Goal: Use online tool/utility: Use online tool/utility

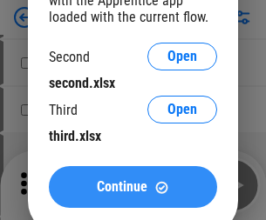
click at [132, 187] on span "Continue" at bounding box center [122, 187] width 51 height 14
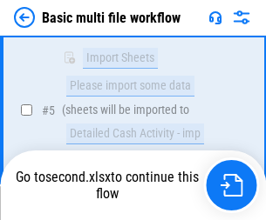
scroll to position [386, 0]
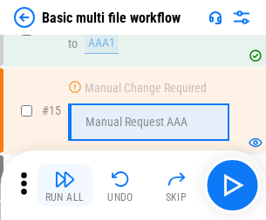
click at [64, 186] on img "button" at bounding box center [64, 179] width 21 height 21
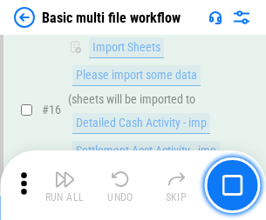
scroll to position [1160, 0]
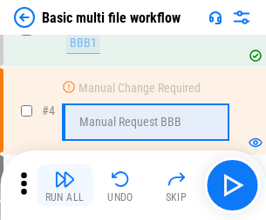
click at [64, 186] on img "button" at bounding box center [64, 179] width 21 height 21
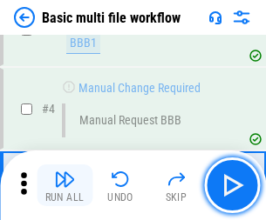
scroll to position [186, 0]
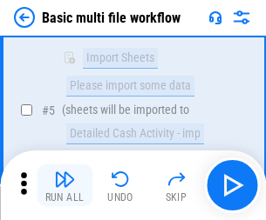
click at [64, 186] on img "button" at bounding box center [64, 179] width 21 height 21
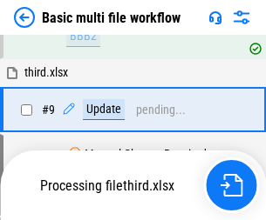
scroll to position [912, 0]
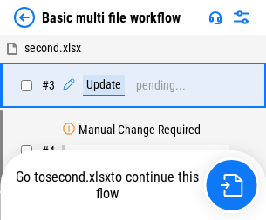
scroll to position [186, 0]
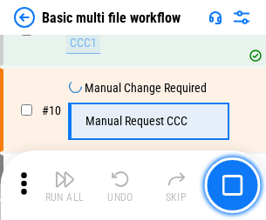
click at [64, 186] on img "button" at bounding box center [64, 179] width 21 height 21
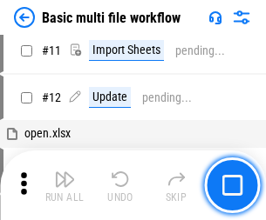
click at [64, 186] on img "button" at bounding box center [64, 179] width 21 height 21
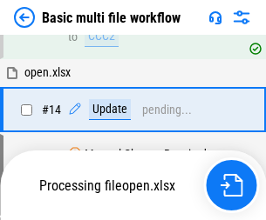
scroll to position [912, 0]
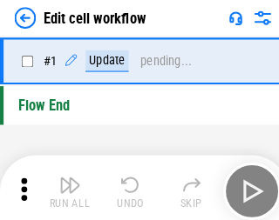
click at [64, 186] on img "button" at bounding box center [68, 179] width 21 height 21
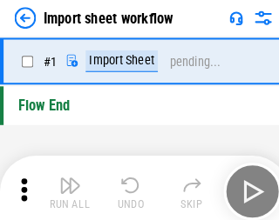
click at [64, 186] on img "button" at bounding box center [68, 179] width 21 height 21
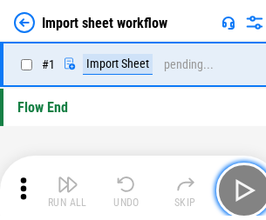
scroll to position [6, 0]
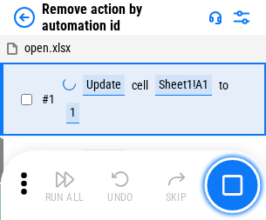
scroll to position [64, 0]
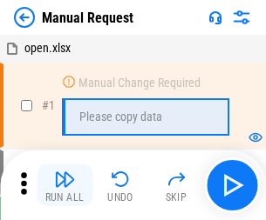
click at [64, 186] on img "button" at bounding box center [64, 179] width 21 height 21
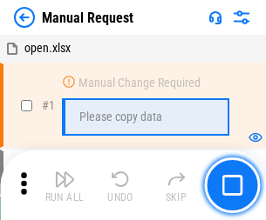
scroll to position [59, 0]
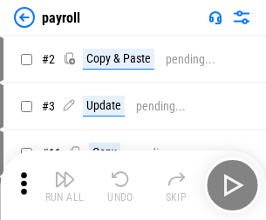
click at [64, 186] on img "button" at bounding box center [64, 179] width 21 height 21
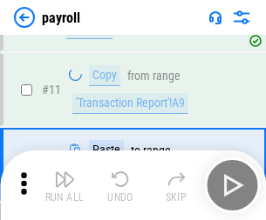
scroll to position [126, 0]
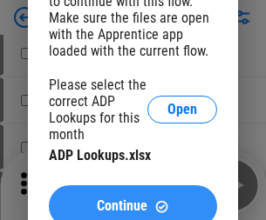
click at [132, 200] on span "Continue" at bounding box center [122, 207] width 51 height 14
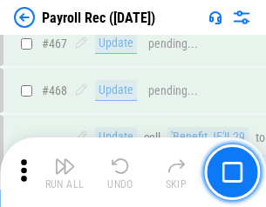
scroll to position [9288, 0]
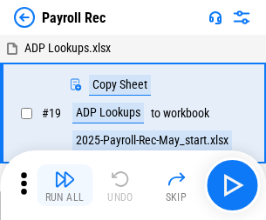
click at [64, 186] on img "button" at bounding box center [64, 179] width 21 height 21
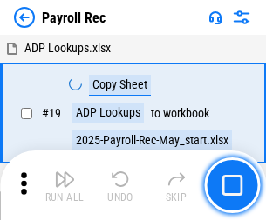
scroll to position [106, 0]
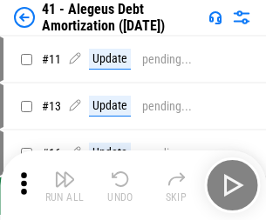
click at [64, 186] on img "button" at bounding box center [64, 179] width 21 height 21
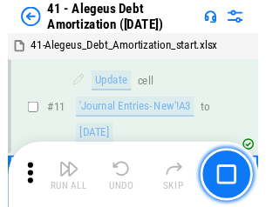
scroll to position [215, 0]
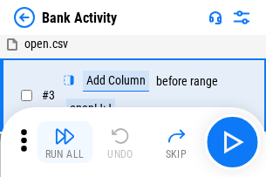
click at [64, 142] on img "button" at bounding box center [64, 135] width 21 height 21
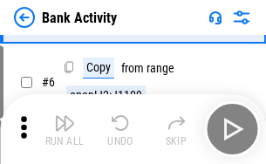
scroll to position [92, 0]
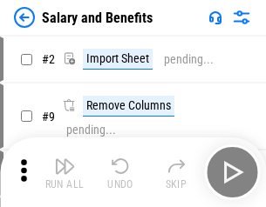
click at [64, 173] on img "button" at bounding box center [64, 166] width 21 height 21
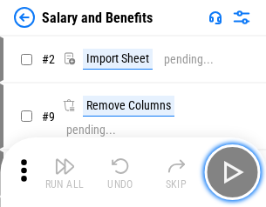
scroll to position [24, 0]
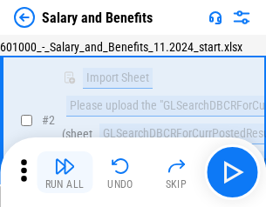
click at [64, 173] on img "button" at bounding box center [64, 166] width 21 height 21
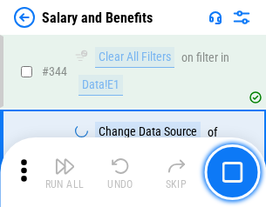
scroll to position [8161, 0]
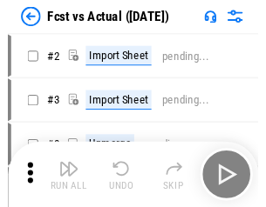
scroll to position [23, 0]
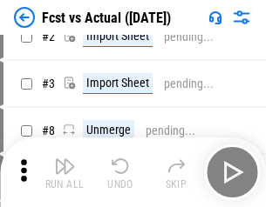
click at [64, 173] on img "button" at bounding box center [64, 166] width 21 height 21
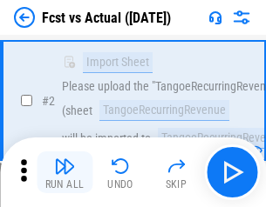
click at [64, 173] on img "button" at bounding box center [64, 166] width 21 height 21
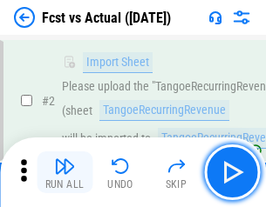
scroll to position [163, 0]
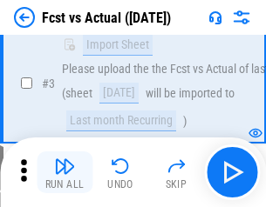
click at [64, 173] on img "button" at bounding box center [64, 166] width 21 height 21
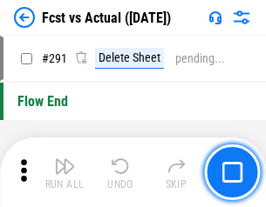
scroll to position [8249, 0]
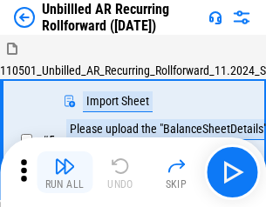
click at [64, 173] on img "button" at bounding box center [64, 166] width 21 height 21
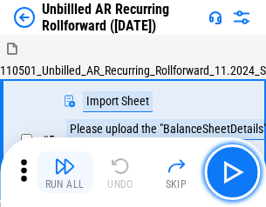
scroll to position [37, 0]
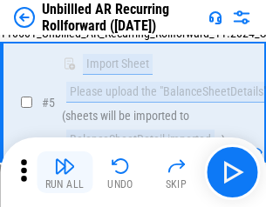
click at [64, 173] on img "button" at bounding box center [64, 166] width 21 height 21
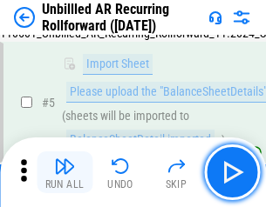
scroll to position [164, 0]
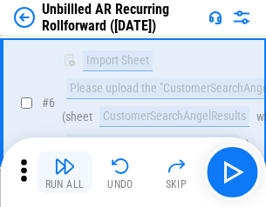
click at [64, 173] on img "button" at bounding box center [64, 166] width 21 height 21
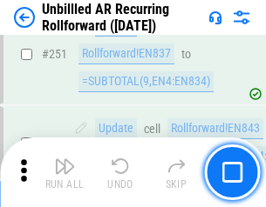
scroll to position [5920, 0]
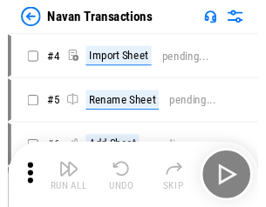
scroll to position [28, 0]
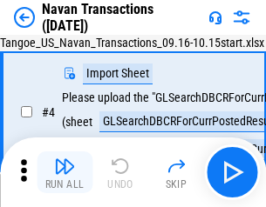
click at [64, 173] on img "button" at bounding box center [64, 166] width 21 height 21
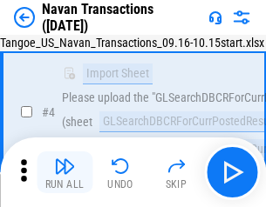
click at [64, 173] on img "button" at bounding box center [64, 166] width 21 height 21
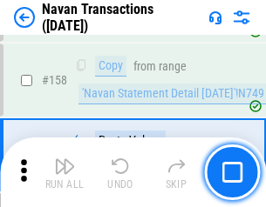
scroll to position [5651, 0]
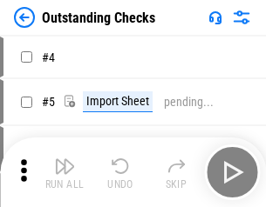
click at [64, 173] on img "button" at bounding box center [64, 166] width 21 height 21
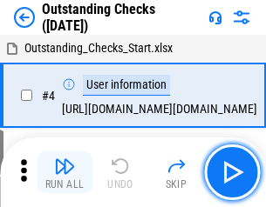
scroll to position [73, 0]
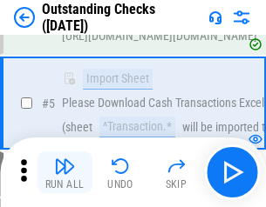
click at [64, 173] on img "button" at bounding box center [64, 166] width 21 height 21
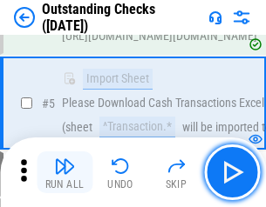
scroll to position [182, 0]
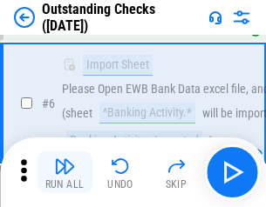
click at [64, 173] on img "button" at bounding box center [64, 166] width 21 height 21
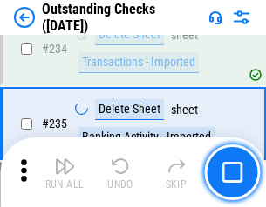
scroll to position [5293, 0]
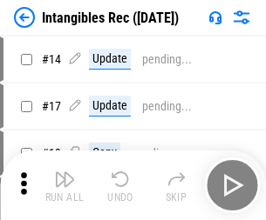
click at [64, 186] on img "button" at bounding box center [64, 179] width 21 height 21
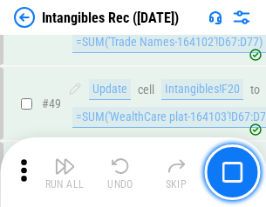
scroll to position [679, 0]
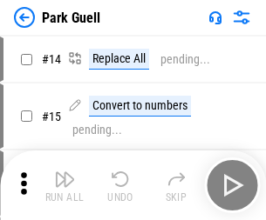
click at [64, 173] on img "button" at bounding box center [64, 179] width 21 height 21
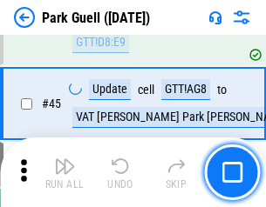
scroll to position [2180, 0]
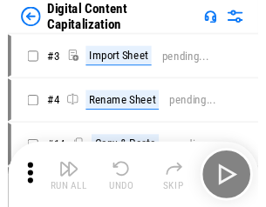
scroll to position [37, 0]
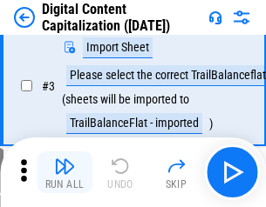
click at [64, 173] on img "button" at bounding box center [64, 166] width 21 height 21
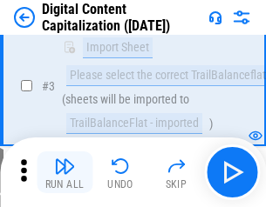
click at [64, 173] on img "button" at bounding box center [64, 166] width 21 height 21
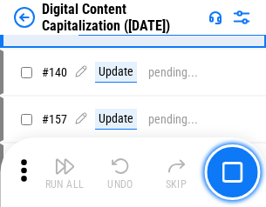
scroll to position [1835, 0]
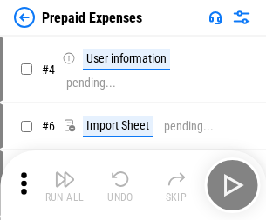
click at [64, 173] on img "button" at bounding box center [64, 179] width 21 height 21
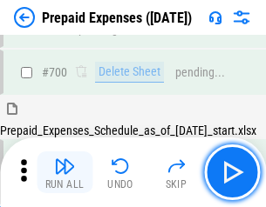
scroll to position [4690, 0]
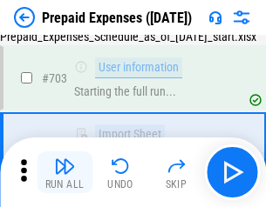
click at [64, 173] on img "button" at bounding box center [64, 166] width 21 height 21
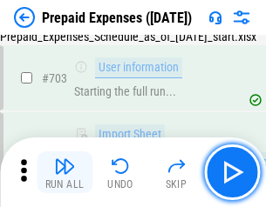
scroll to position [4792, 0]
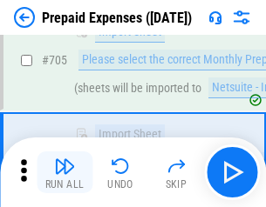
click at [64, 173] on img "button" at bounding box center [64, 166] width 21 height 21
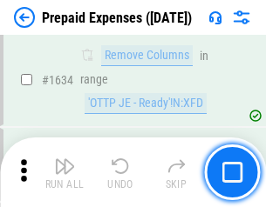
scroll to position [16970, 0]
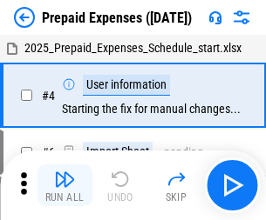
click at [64, 186] on img "button" at bounding box center [64, 179] width 21 height 21
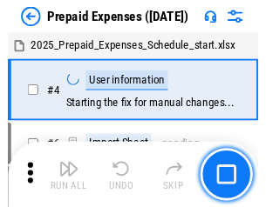
scroll to position [77, 0]
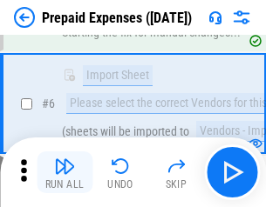
click at [64, 173] on img "button" at bounding box center [64, 166] width 21 height 21
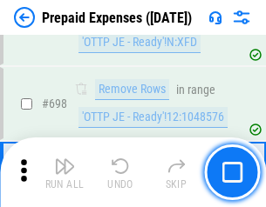
scroll to position [6069, 0]
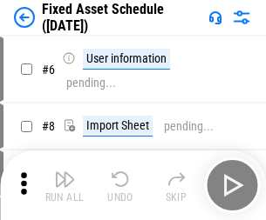
click at [64, 186] on img "button" at bounding box center [64, 179] width 21 height 21
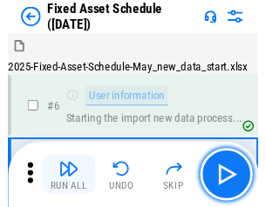
scroll to position [94, 0]
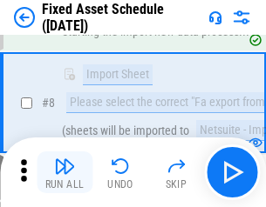
click at [64, 173] on img "button" at bounding box center [64, 166] width 21 height 21
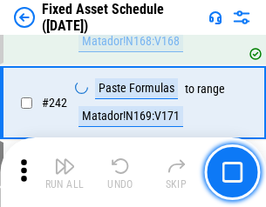
scroll to position [5399, 0]
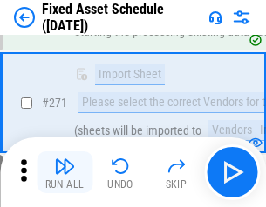
click at [64, 173] on img "button" at bounding box center [64, 166] width 21 height 21
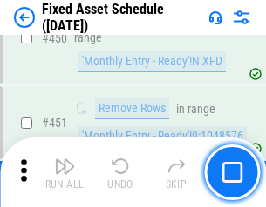
scroll to position [7791, 0]
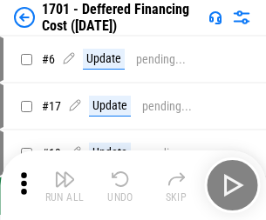
click at [64, 186] on img "button" at bounding box center [64, 179] width 21 height 21
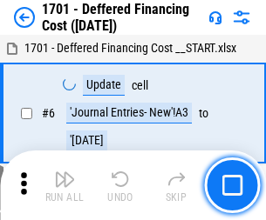
scroll to position [209, 0]
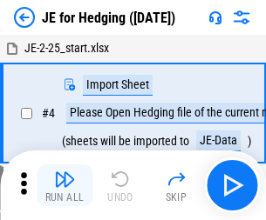
click at [64, 173] on img "button" at bounding box center [64, 179] width 21 height 21
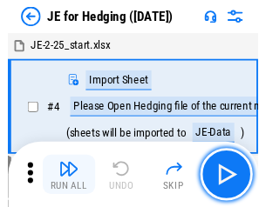
scroll to position [3, 0]
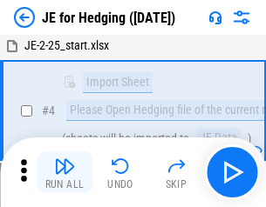
click at [64, 173] on img "button" at bounding box center [64, 166] width 21 height 21
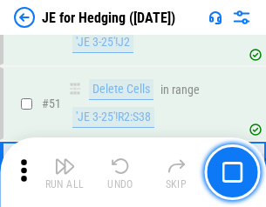
scroll to position [1129, 0]
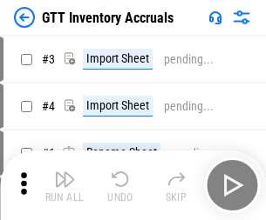
click at [64, 173] on img "button" at bounding box center [64, 179] width 21 height 21
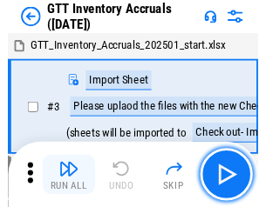
scroll to position [3, 0]
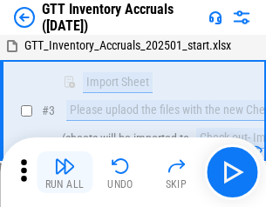
click at [64, 173] on img "button" at bounding box center [64, 166] width 21 height 21
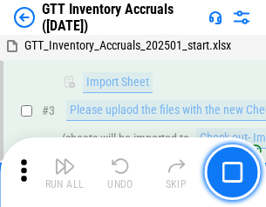
scroll to position [112, 0]
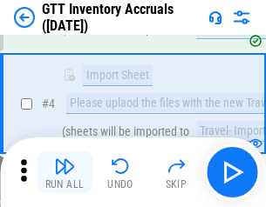
click at [64, 173] on img "button" at bounding box center [64, 166] width 21 height 21
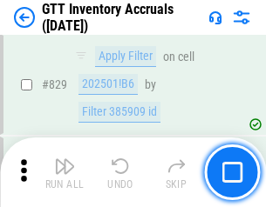
scroll to position [13229, 0]
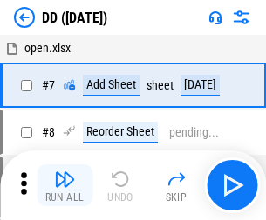
click at [64, 186] on img "button" at bounding box center [64, 179] width 21 height 21
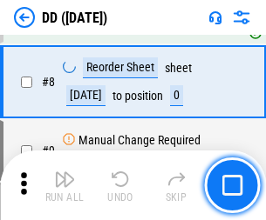
scroll to position [168, 0]
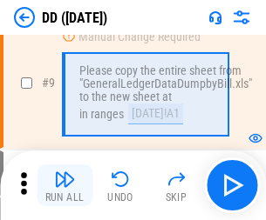
click at [64, 186] on img "button" at bounding box center [64, 179] width 21 height 21
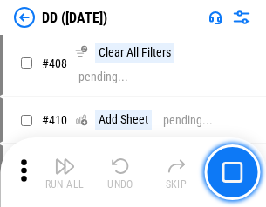
scroll to position [7798, 0]
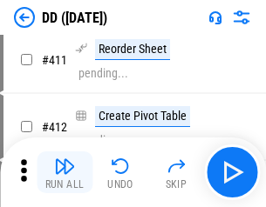
click at [64, 173] on img "button" at bounding box center [64, 166] width 21 height 21
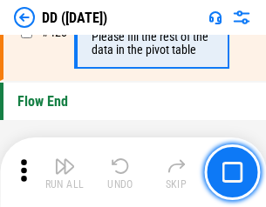
scroll to position [8342, 0]
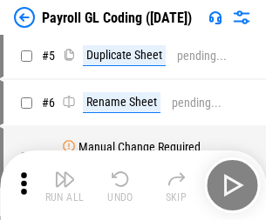
click at [64, 186] on img "button" at bounding box center [64, 179] width 21 height 21
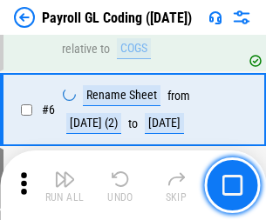
scroll to position [209, 0]
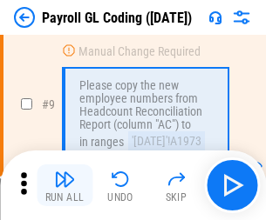
click at [64, 186] on img "button" at bounding box center [64, 179] width 21 height 21
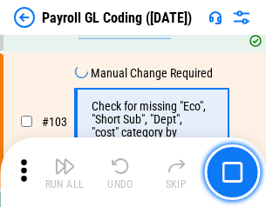
scroll to position [4089, 0]
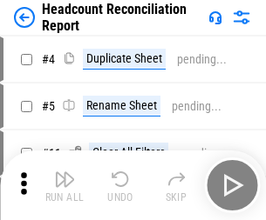
click at [64, 186] on img "button" at bounding box center [64, 179] width 21 height 21
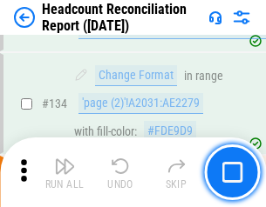
scroll to position [2095, 0]
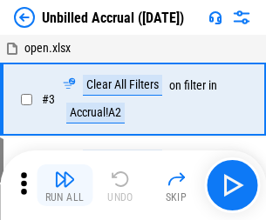
click at [64, 186] on img "button" at bounding box center [64, 179] width 21 height 21
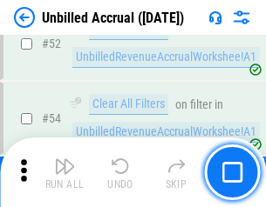
scroll to position [1820, 0]
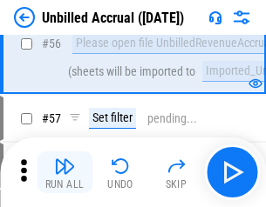
click at [64, 173] on img "button" at bounding box center [64, 166] width 21 height 21
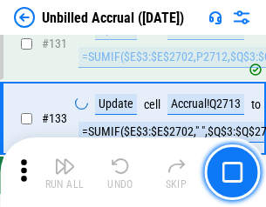
scroll to position [5192, 0]
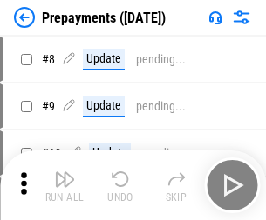
click at [64, 186] on img "button" at bounding box center [64, 179] width 21 height 21
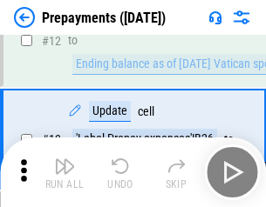
scroll to position [109, 0]
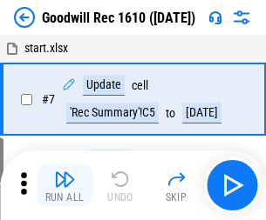
click at [64, 186] on img "button" at bounding box center [64, 179] width 21 height 21
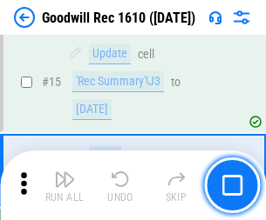
scroll to position [298, 0]
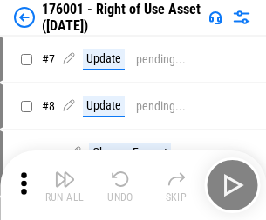
click at [64, 186] on img "button" at bounding box center [64, 179] width 21 height 21
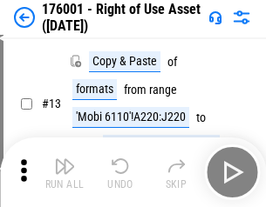
scroll to position [112, 0]
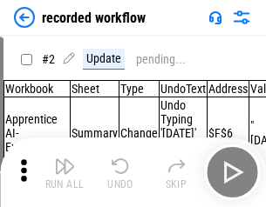
click at [64, 173] on img "button" at bounding box center [64, 166] width 21 height 21
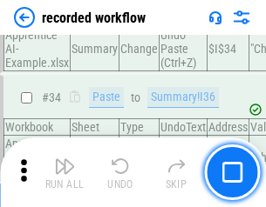
scroll to position [5448, 0]
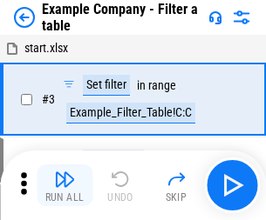
click at [64, 186] on img "button" at bounding box center [64, 179] width 21 height 21
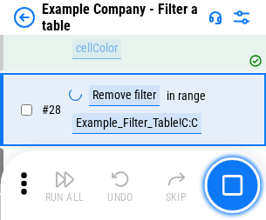
scroll to position [1595, 0]
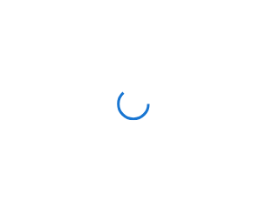
scroll to position [27, 0]
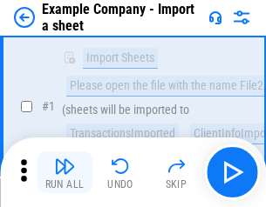
click at [64, 173] on img "button" at bounding box center [64, 166] width 21 height 21
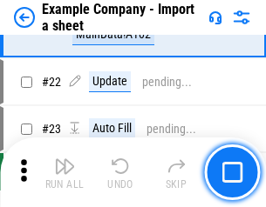
scroll to position [385, 0]
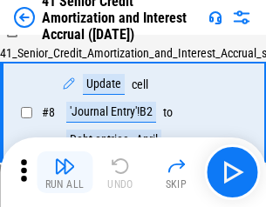
click at [64, 173] on img "button" at bounding box center [64, 166] width 21 height 21
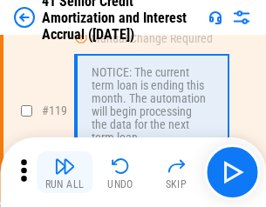
click at [64, 173] on img "button" at bounding box center [64, 166] width 21 height 21
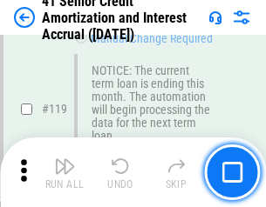
scroll to position [1645, 0]
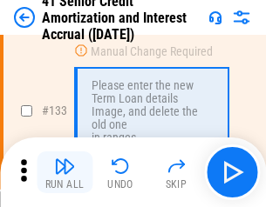
click at [64, 173] on img "button" at bounding box center [64, 166] width 21 height 21
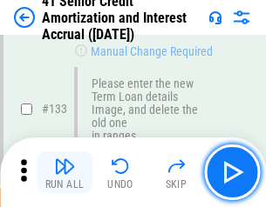
scroll to position [1821, 0]
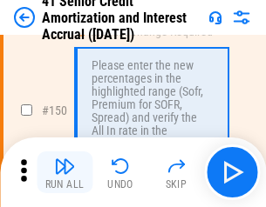
click at [64, 173] on img "button" at bounding box center [64, 166] width 21 height 21
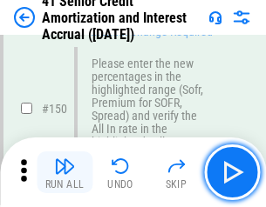
scroll to position [2004, 0]
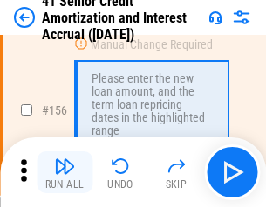
click at [64, 173] on img "button" at bounding box center [64, 166] width 21 height 21
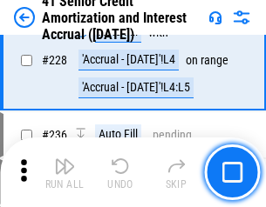
scroll to position [3903, 0]
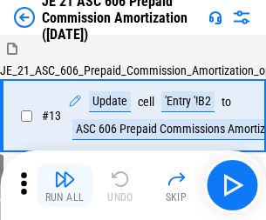
click at [64, 173] on img "button" at bounding box center [64, 179] width 21 height 21
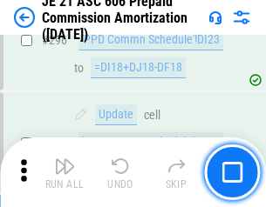
scroll to position [3207, 0]
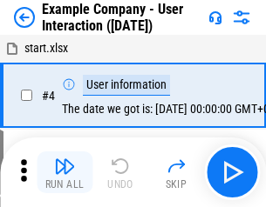
click at [64, 173] on img "button" at bounding box center [64, 166] width 21 height 21
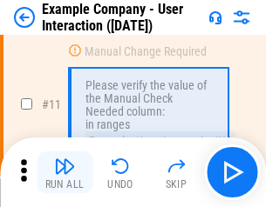
click at [64, 173] on img "button" at bounding box center [64, 166] width 21 height 21
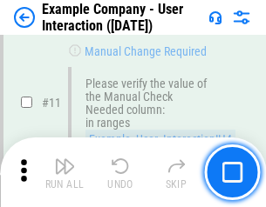
scroll to position [377, 0]
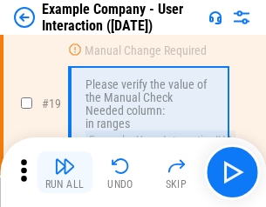
click at [64, 173] on img "button" at bounding box center [64, 166] width 21 height 21
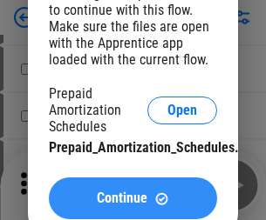
click at [132, 199] on span "Continue" at bounding box center [122, 199] width 51 height 14
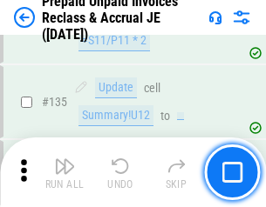
scroll to position [2259, 0]
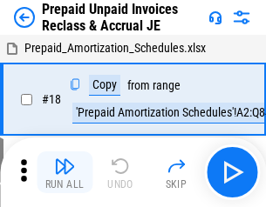
click at [64, 173] on img "button" at bounding box center [64, 166] width 21 height 21
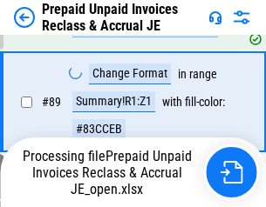
scroll to position [1422, 0]
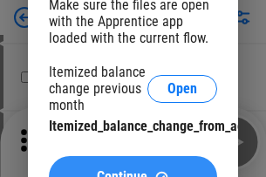
click at [132, 170] on span "Continue" at bounding box center [122, 177] width 51 height 14
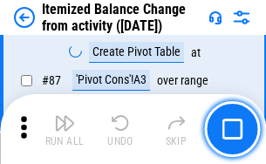
scroll to position [1704, 0]
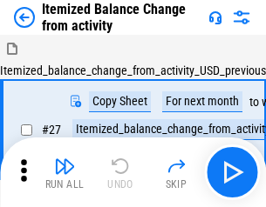
scroll to position [27, 0]
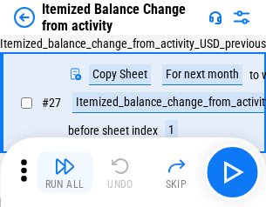
click at [64, 173] on img "button" at bounding box center [64, 166] width 21 height 21
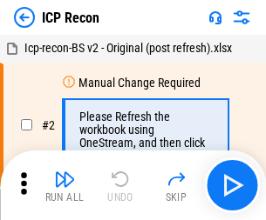
scroll to position [8, 0]
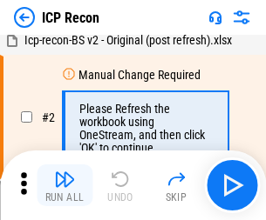
click at [64, 186] on img "button" at bounding box center [64, 179] width 21 height 21
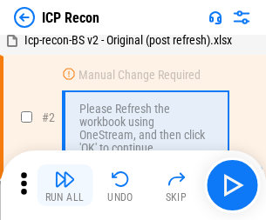
click at [64, 186] on img "button" at bounding box center [64, 179] width 21 height 21
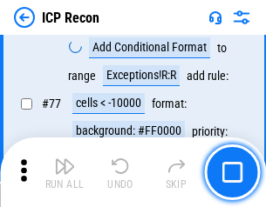
scroll to position [1566, 0]
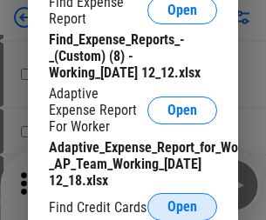
click at [182, 207] on span "Open" at bounding box center [182, 207] width 30 height 14
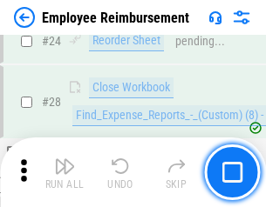
scroll to position [815, 0]
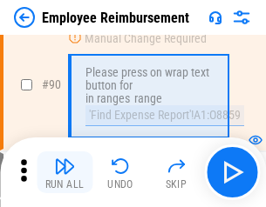
click at [64, 173] on img "button" at bounding box center [64, 166] width 21 height 21
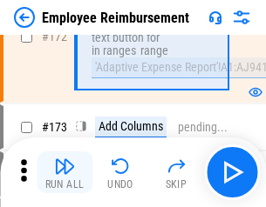
click at [64, 173] on img "button" at bounding box center [64, 166] width 21 height 21
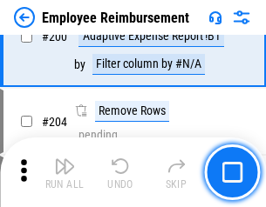
scroll to position [4410, 0]
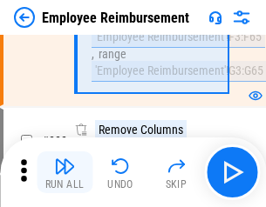
click at [64, 173] on img "button" at bounding box center [64, 166] width 21 height 21
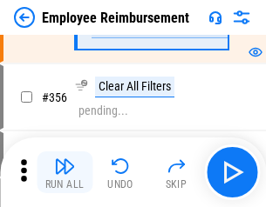
click at [64, 173] on img "button" at bounding box center [64, 166] width 21 height 21
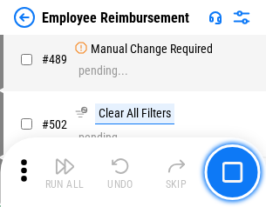
scroll to position [11078, 0]
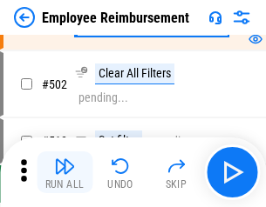
click at [64, 173] on img "button" at bounding box center [64, 166] width 21 height 21
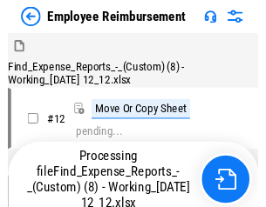
scroll to position [59, 0]
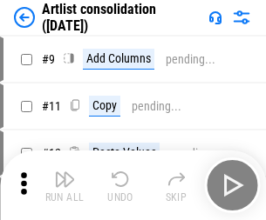
click at [64, 186] on img "button" at bounding box center [64, 179] width 21 height 21
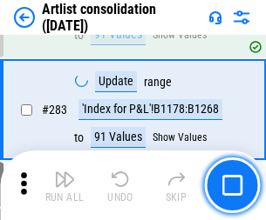
scroll to position [7208, 0]
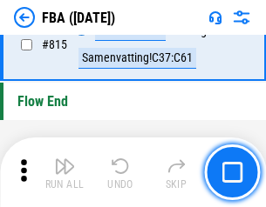
scroll to position [15603, 0]
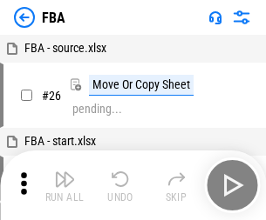
scroll to position [17, 0]
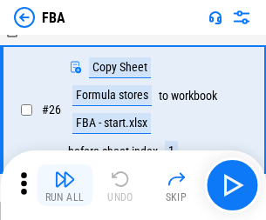
click at [64, 186] on img "button" at bounding box center [64, 179] width 21 height 21
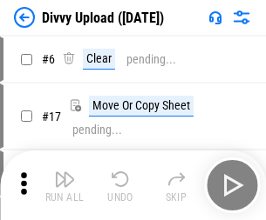
click at [64, 186] on img "button" at bounding box center [64, 179] width 21 height 21
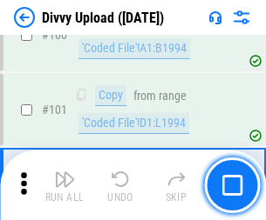
scroll to position [1458, 0]
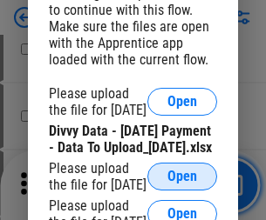
click at [182, 184] on span "Open" at bounding box center [182, 177] width 30 height 14
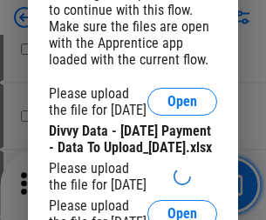
scroll to position [1602, 0]
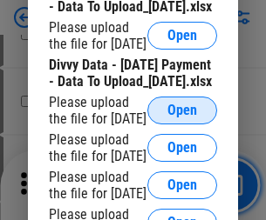
click at [182, 118] on span "Open" at bounding box center [182, 111] width 30 height 14
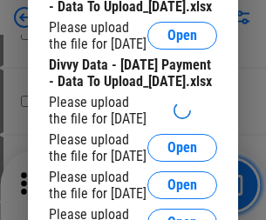
scroll to position [1818, 0]
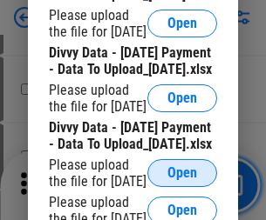
click at [182, 166] on span "Open" at bounding box center [182, 173] width 30 height 14
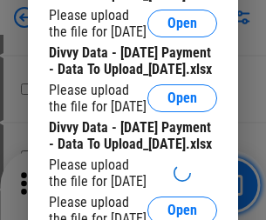
scroll to position [2022, 0]
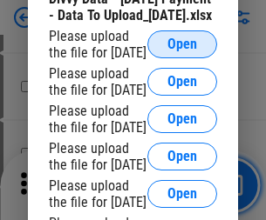
click at [182, 51] on span "Open" at bounding box center [182, 44] width 30 height 14
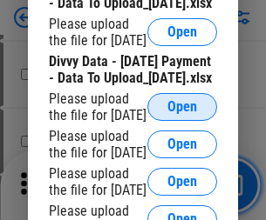
click at [182, 110] on span "Open" at bounding box center [182, 107] width 30 height 14
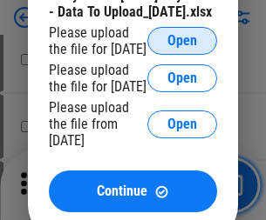
click at [182, 48] on span "Open" at bounding box center [182, 41] width 30 height 14
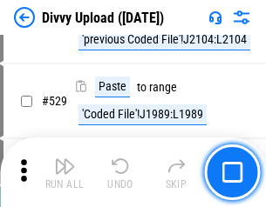
scroll to position [9003, 0]
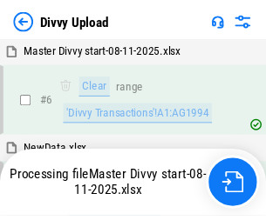
scroll to position [1458, 0]
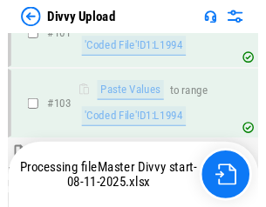
scroll to position [1924, 0]
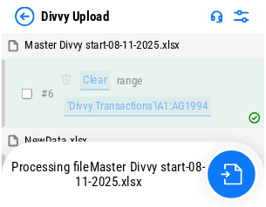
scroll to position [1458, 0]
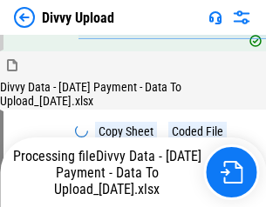
scroll to position [3305, 0]
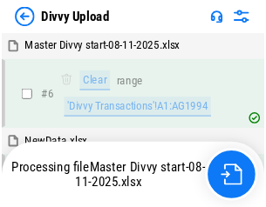
scroll to position [1458, 0]
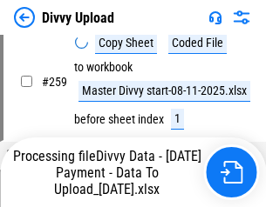
scroll to position [4685, 0]
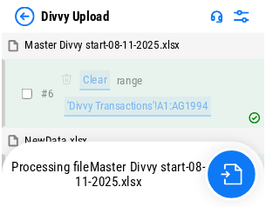
scroll to position [1458, 0]
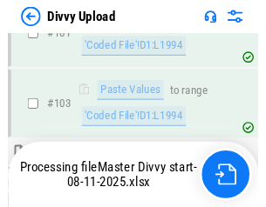
scroll to position [1924, 0]
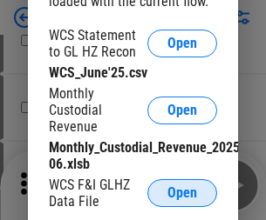
click at [182, 193] on span "Open" at bounding box center [182, 194] width 30 height 14
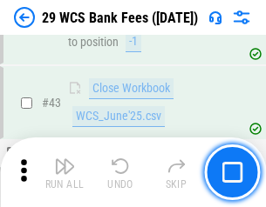
scroll to position [712, 0]
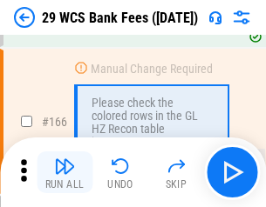
click at [64, 173] on img "button" at bounding box center [64, 166] width 21 height 21
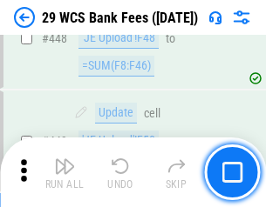
scroll to position [8440, 0]
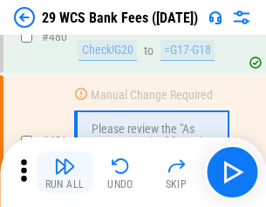
click at [64, 173] on img "button" at bounding box center [64, 166] width 21 height 21
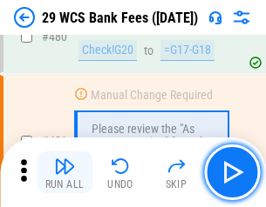
scroll to position [8987, 0]
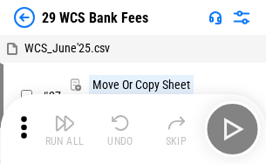
scroll to position [31, 0]
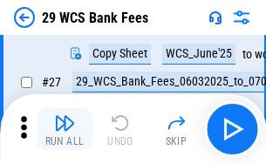
click at [64, 129] on img "button" at bounding box center [64, 122] width 21 height 21
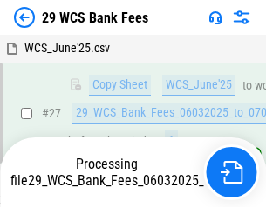
scroll to position [348, 0]
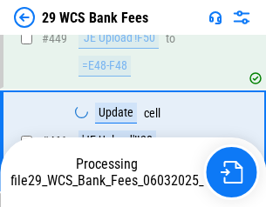
scroll to position [8583, 0]
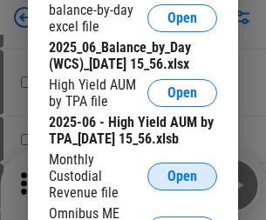
click at [182, 184] on span "Open" at bounding box center [182, 177] width 30 height 14
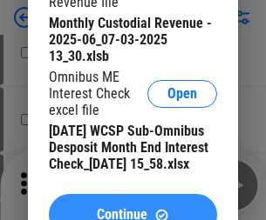
click at [132, 208] on span "Continue" at bounding box center [122, 215] width 51 height 14
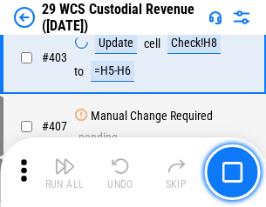
scroll to position [8073, 0]
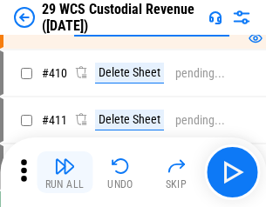
click at [64, 173] on img "button" at bounding box center [64, 166] width 21 height 21
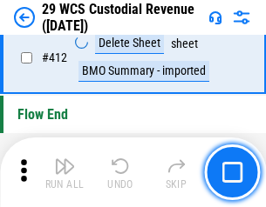
scroll to position [8324, 0]
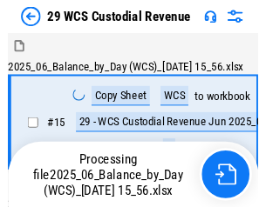
scroll to position [42, 0]
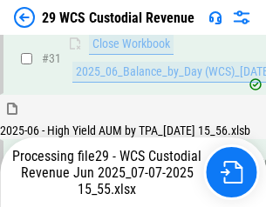
scroll to position [895, 0]
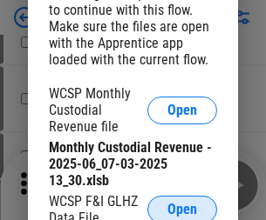
click at [182, 207] on span "Open" at bounding box center [182, 210] width 30 height 14
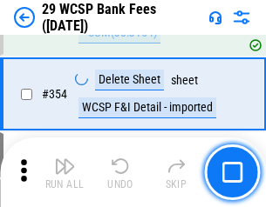
scroll to position [5794, 0]
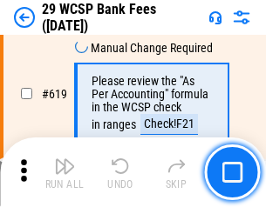
click at [64, 173] on img "button" at bounding box center [64, 166] width 21 height 21
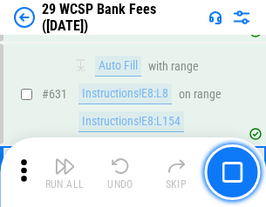
scroll to position [10046, 0]
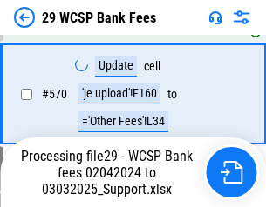
scroll to position [9035, 0]
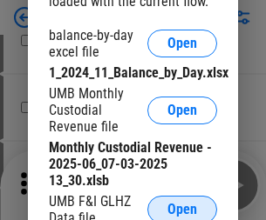
click at [182, 207] on span "Open" at bounding box center [182, 210] width 30 height 14
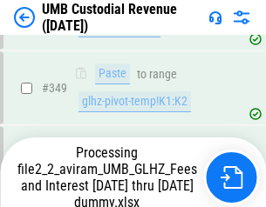
scroll to position [5767, 0]
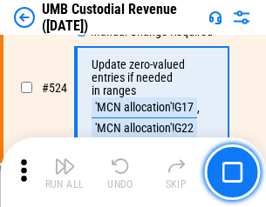
click at [64, 173] on img "button" at bounding box center [64, 166] width 21 height 21
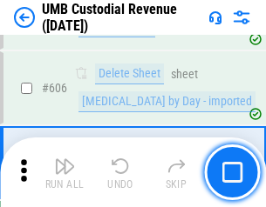
scroll to position [10061, 0]
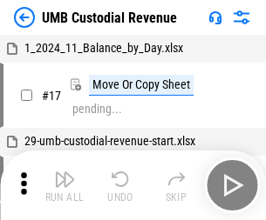
click at [64, 186] on img "button" at bounding box center [64, 179] width 21 height 21
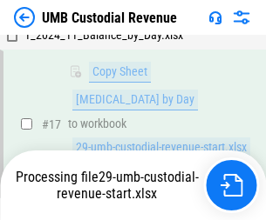
scroll to position [255, 0]
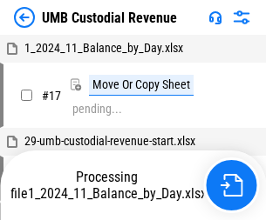
scroll to position [13, 0]
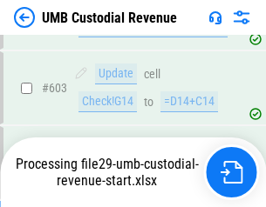
scroll to position [9946, 0]
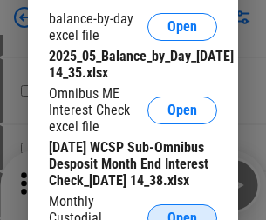
click at [182, 212] on span "Open" at bounding box center [182, 219] width 30 height 14
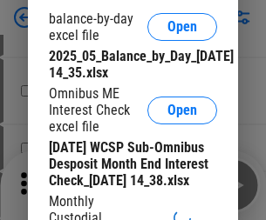
scroll to position [331, 0]
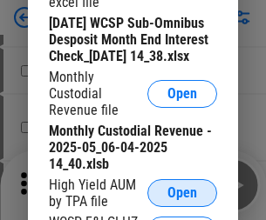
click at [182, 200] on span "Open" at bounding box center [182, 194] width 30 height 14
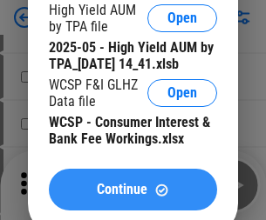
click at [132, 197] on span "Continue" at bounding box center [122, 190] width 51 height 14
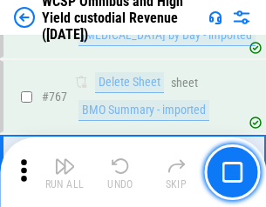
scroll to position [14202, 0]
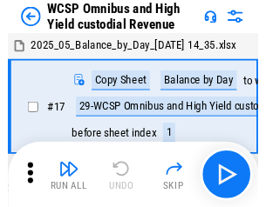
scroll to position [10, 0]
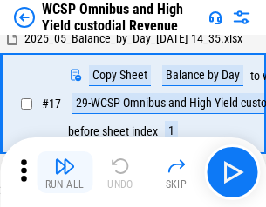
click at [64, 173] on img "button" at bounding box center [64, 166] width 21 height 21
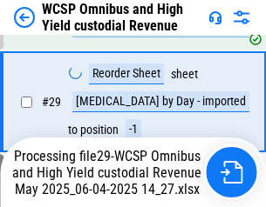
scroll to position [363, 0]
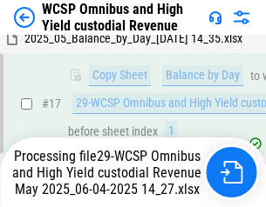
scroll to position [363, 0]
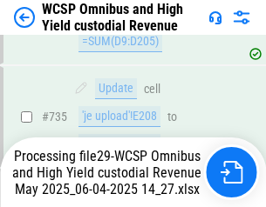
scroll to position [14012, 0]
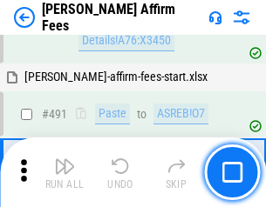
scroll to position [4739, 0]
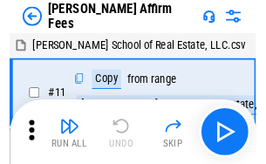
scroll to position [17, 0]
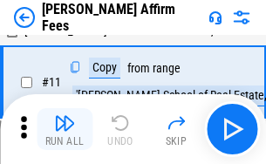
click at [64, 129] on img "button" at bounding box center [64, 122] width 21 height 21
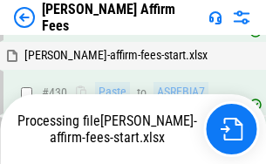
scroll to position [4031, 0]
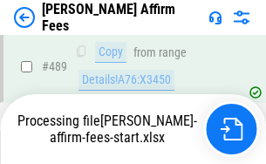
scroll to position [4761, 0]
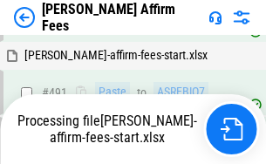
scroll to position [4761, 0]
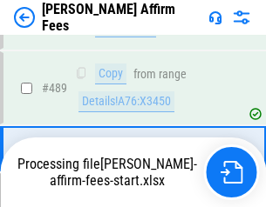
scroll to position [4549, 0]
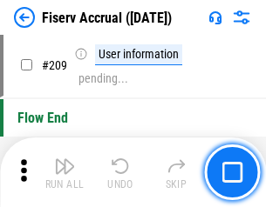
scroll to position [5413, 0]
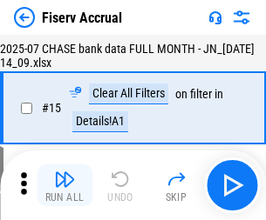
click at [64, 186] on img "button" at bounding box center [64, 179] width 21 height 21
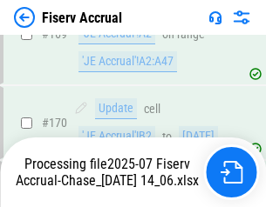
scroll to position [4698, 0]
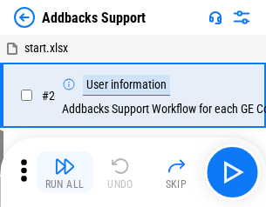
click at [64, 173] on img "button" at bounding box center [64, 166] width 21 height 21
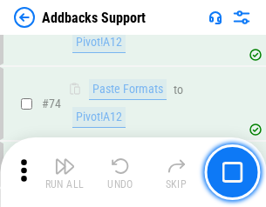
scroll to position [1269, 0]
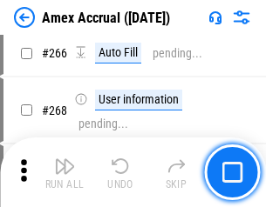
scroll to position [4888, 0]
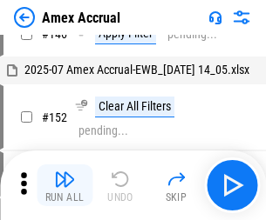
click at [64, 186] on img "button" at bounding box center [64, 179] width 21 height 21
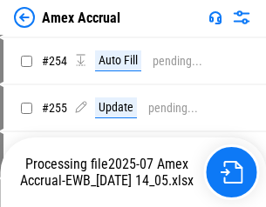
scroll to position [5193, 0]
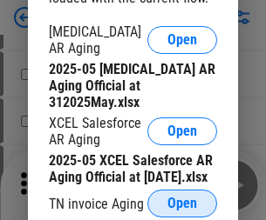
click at [182, 199] on span "Open" at bounding box center [182, 204] width 30 height 14
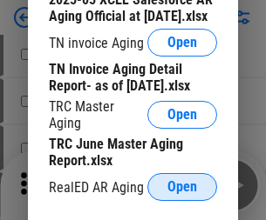
click at [182, 182] on span "Open" at bounding box center [182, 187] width 30 height 14
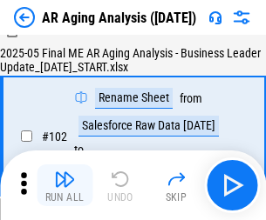
click at [64, 186] on img "button" at bounding box center [64, 179] width 21 height 21
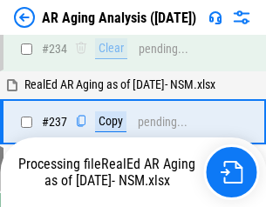
scroll to position [2702, 0]
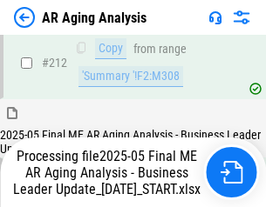
scroll to position [2682, 0]
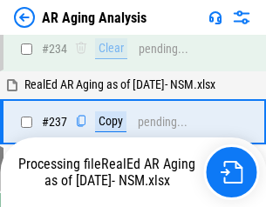
scroll to position [2754, 0]
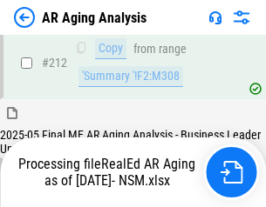
scroll to position [2607, 0]
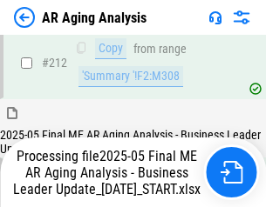
scroll to position [2621, 0]
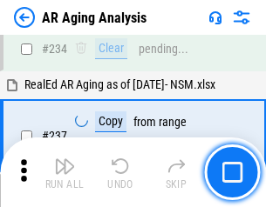
scroll to position [2682, 0]
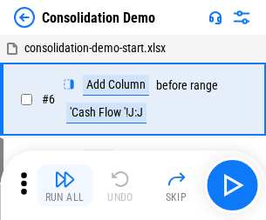
click at [64, 186] on img "button" at bounding box center [64, 179] width 21 height 21
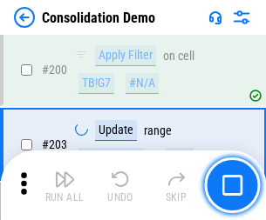
scroll to position [5465, 0]
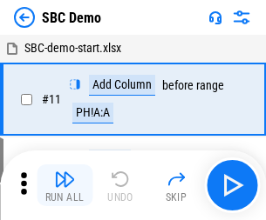
click at [64, 186] on img "button" at bounding box center [64, 179] width 21 height 21
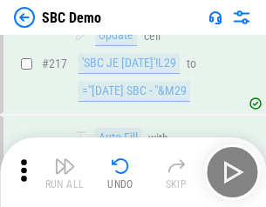
scroll to position [4303, 0]
